Goal: Find specific page/section: Find specific page/section

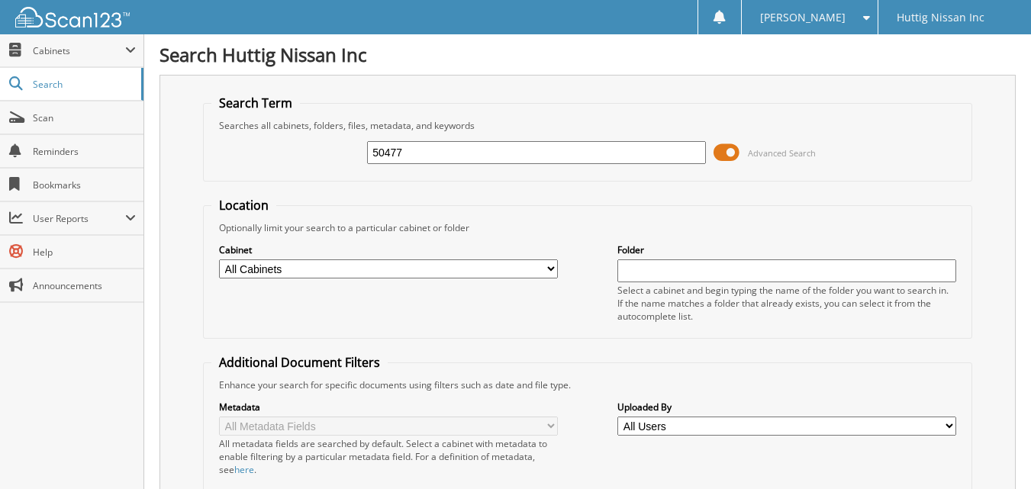
type input "50477"
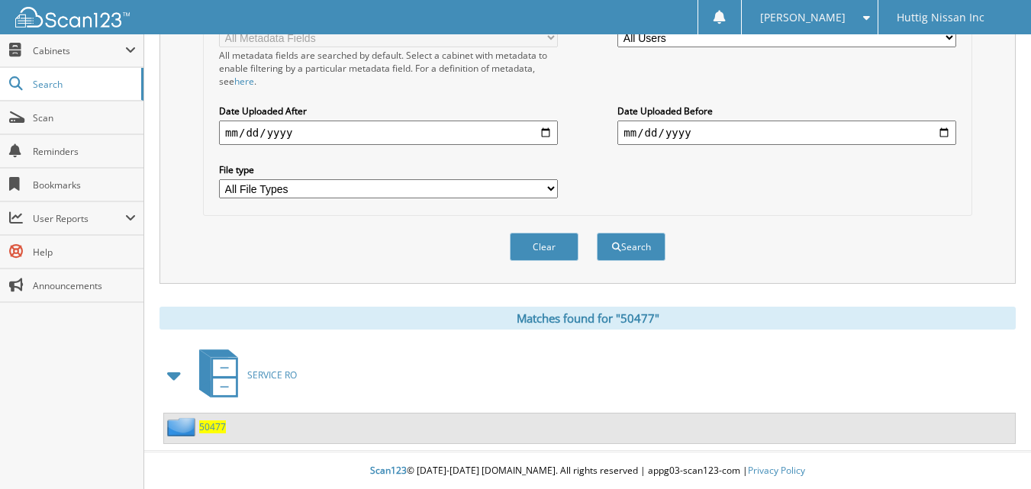
scroll to position [390, 0]
click at [209, 425] on span "50477" at bounding box center [212, 426] width 27 height 13
